Goal: Complete application form

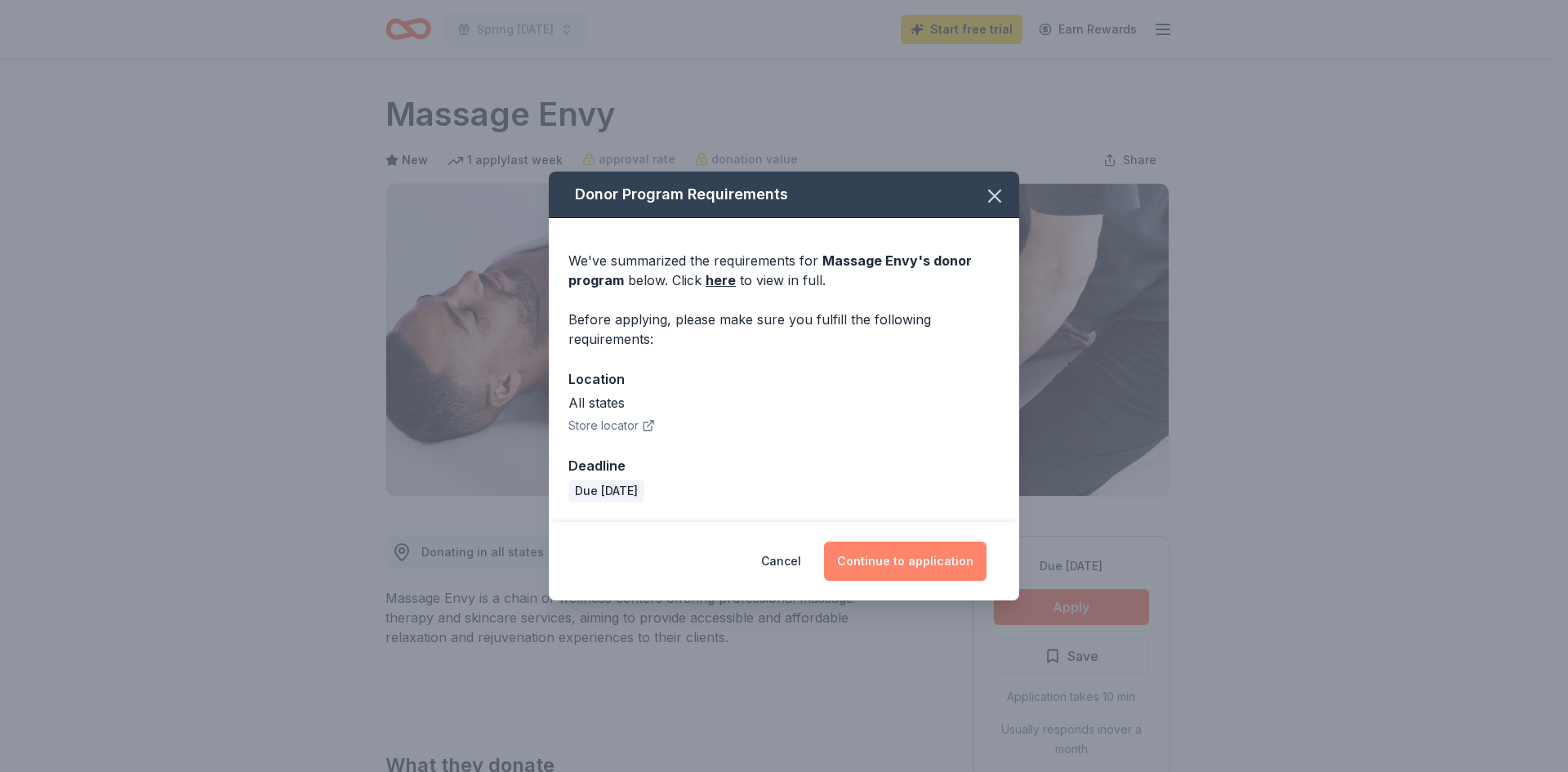
click at [880, 564] on button "Continue to application" at bounding box center [905, 560] width 162 height 39
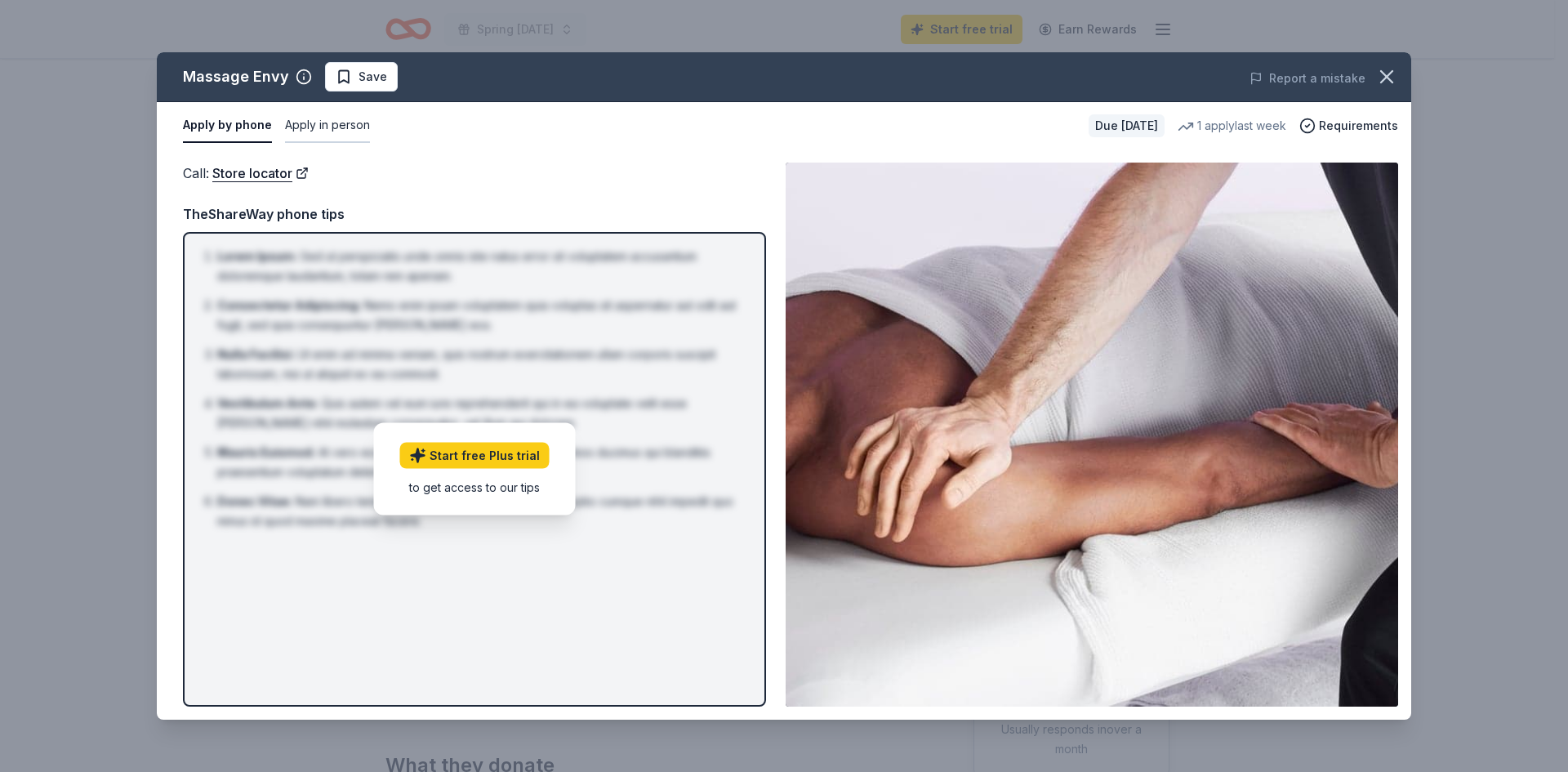
click at [299, 125] on button "Apply in person" at bounding box center [327, 125] width 85 height 34
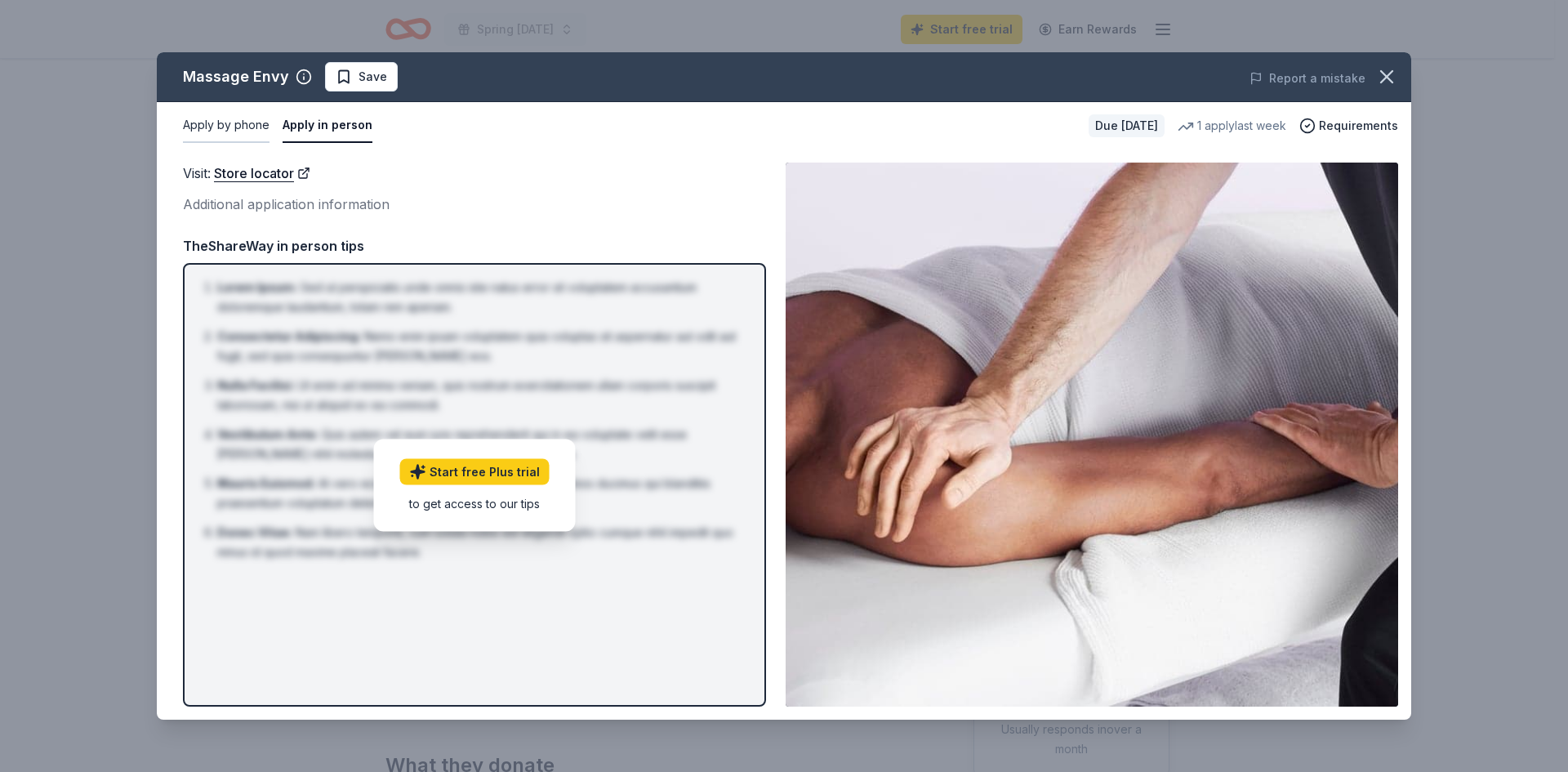
click at [229, 123] on button "Apply by phone" at bounding box center [226, 125] width 86 height 34
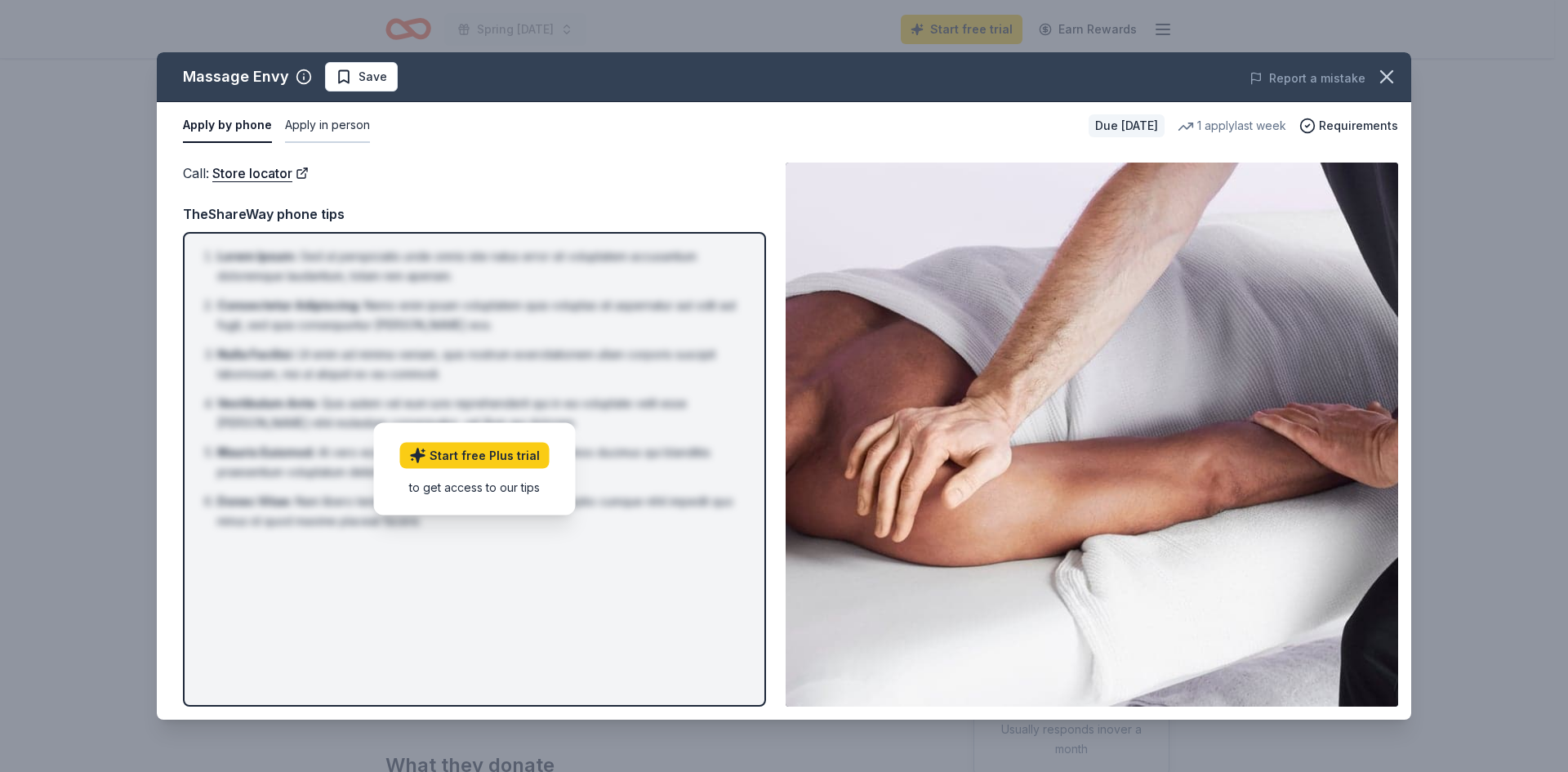
click at [315, 135] on button "Apply in person" at bounding box center [327, 125] width 85 height 34
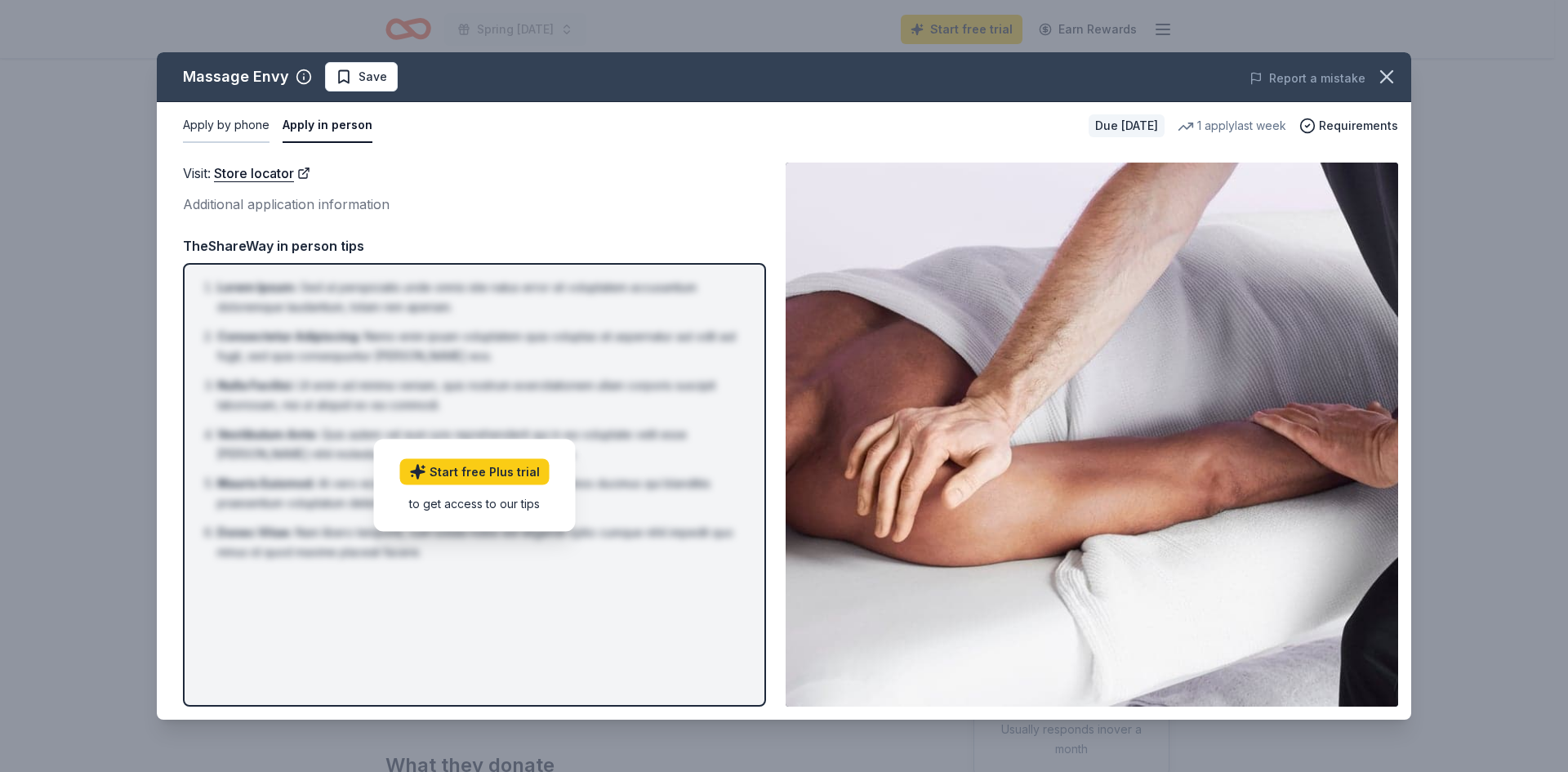
click at [226, 120] on button "Apply by phone" at bounding box center [226, 125] width 86 height 34
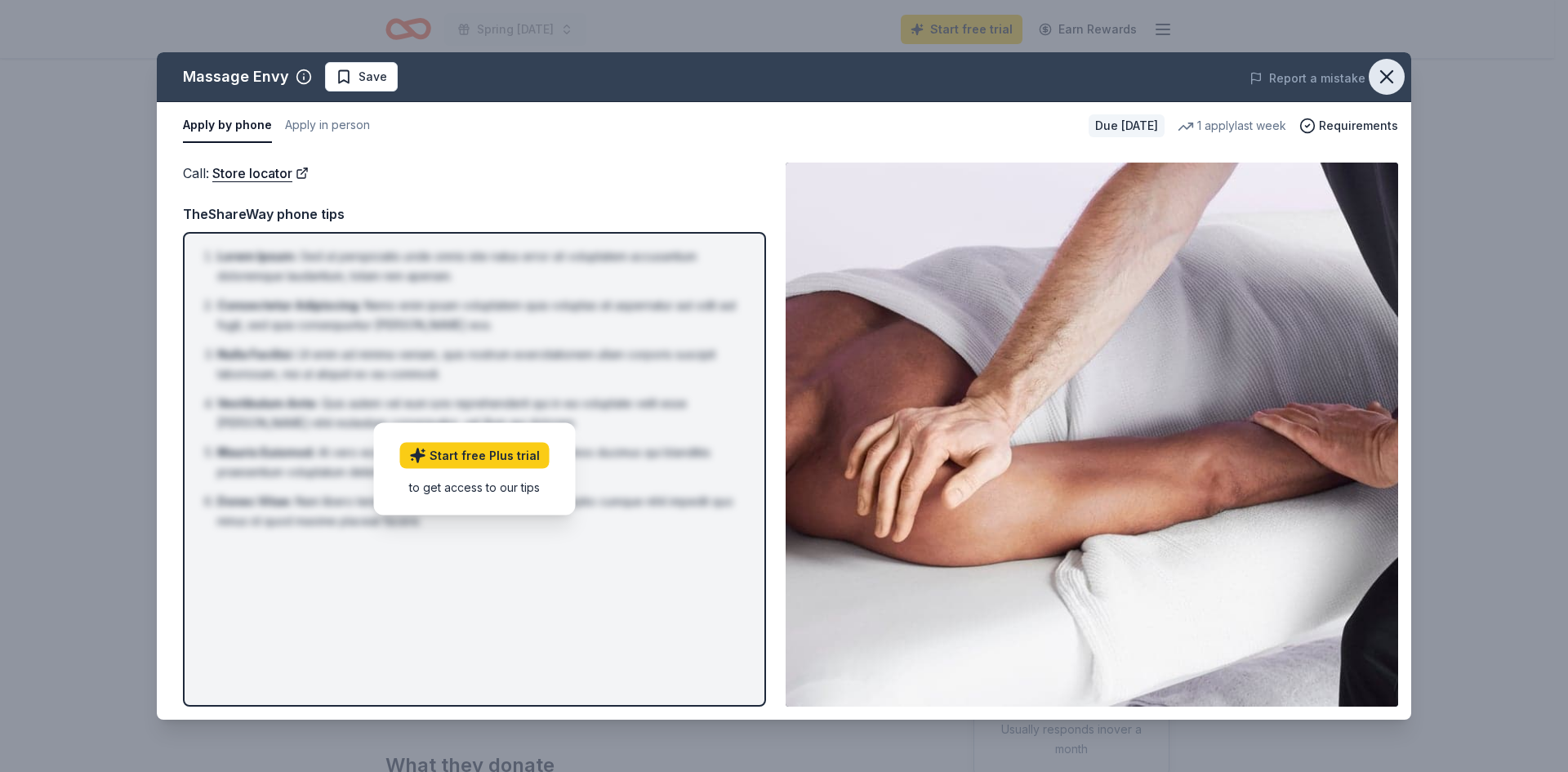
click at [1394, 75] on icon "button" at bounding box center [1386, 76] width 23 height 23
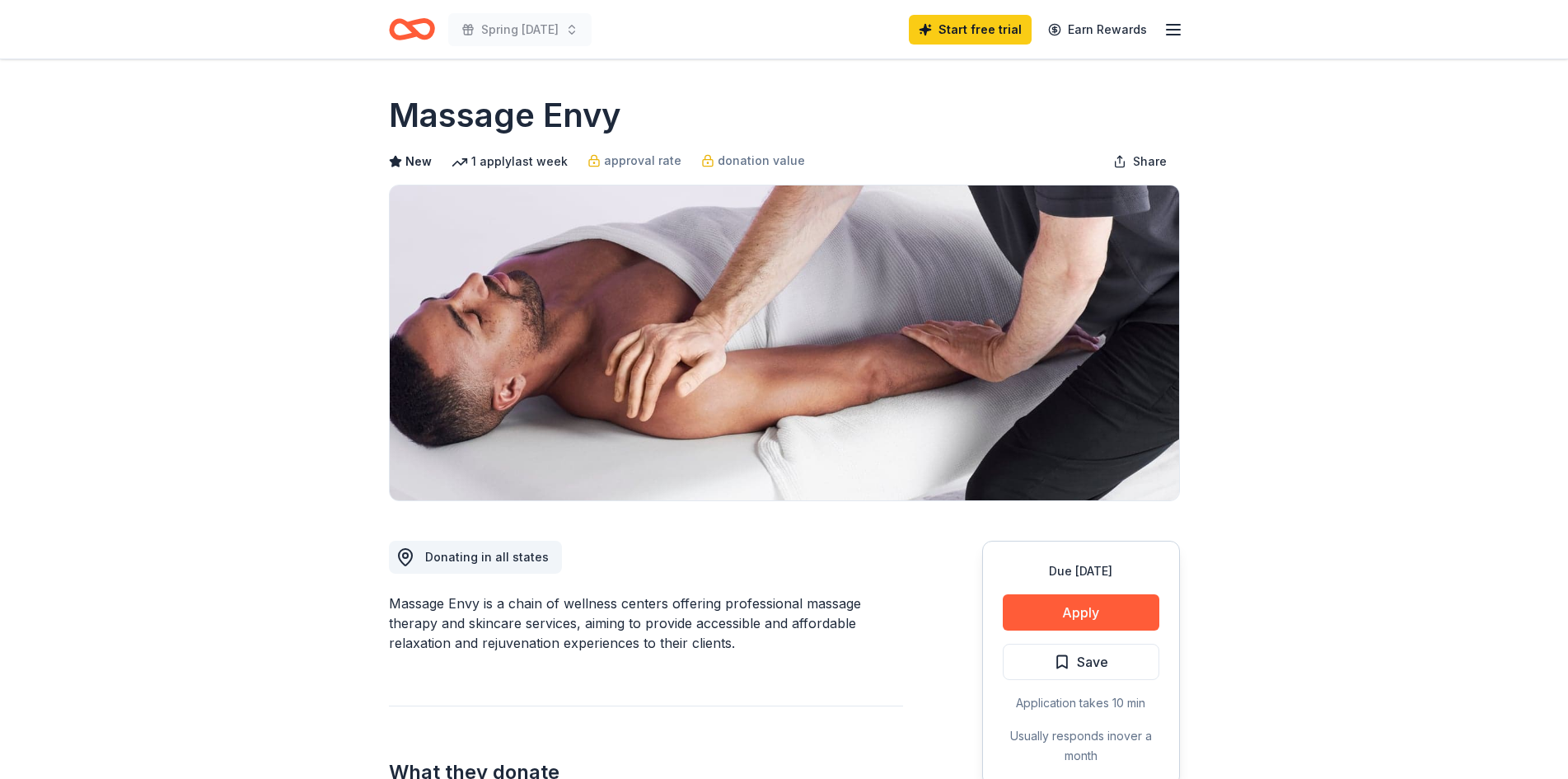
click at [949, 117] on div "Massage Envy" at bounding box center [784, 116] width 791 height 46
